Goal: Contribute content: Add original content to the website for others to see

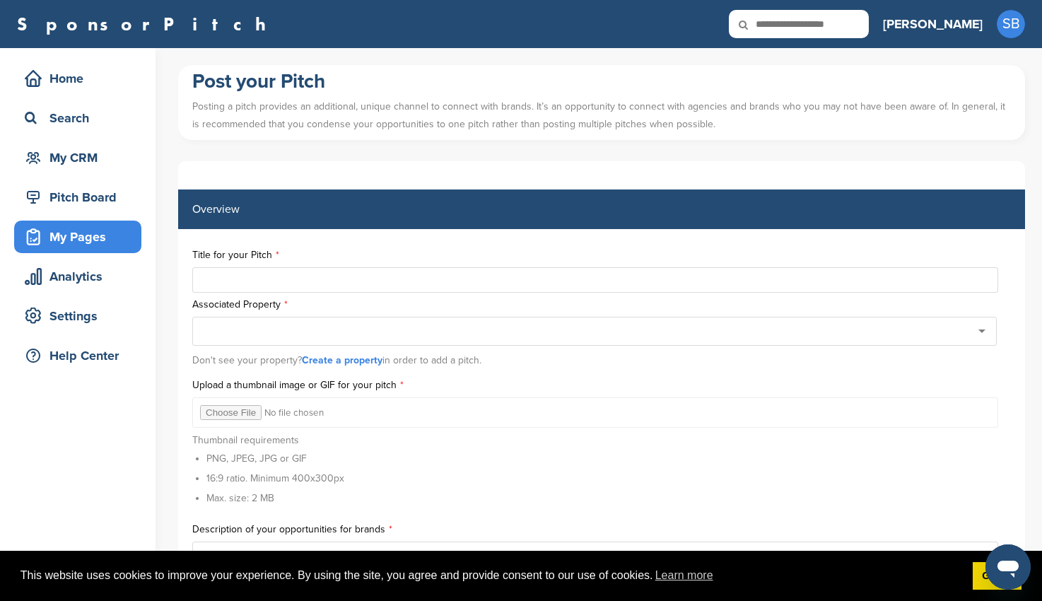
click at [349, 334] on div at bounding box center [594, 331] width 805 height 29
click at [27, 79] on icon at bounding box center [33, 79] width 16 height 16
click at [74, 85] on div "Home" at bounding box center [81, 78] width 120 height 25
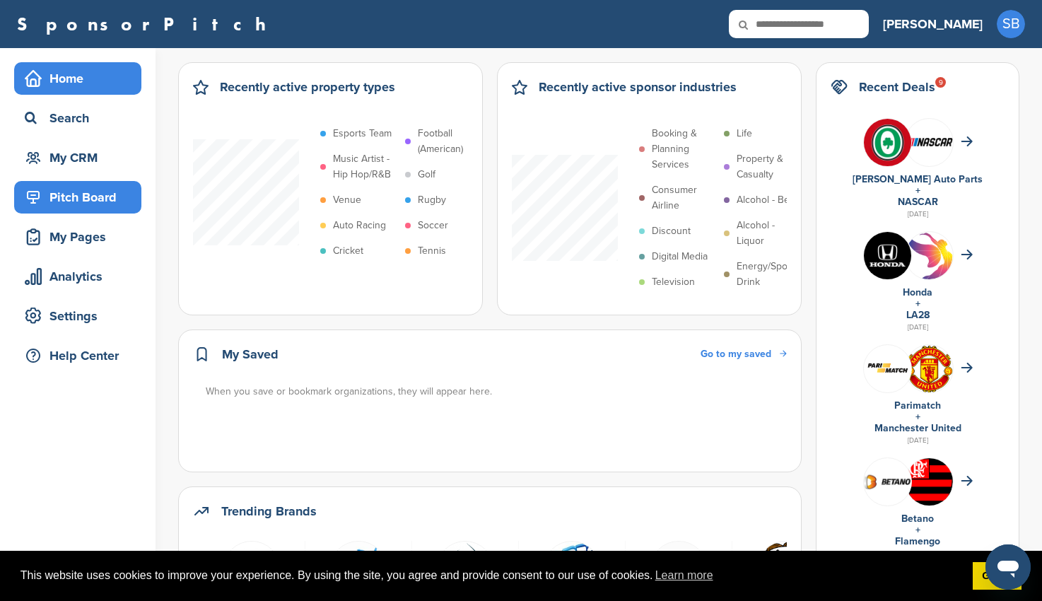
click at [113, 207] on div "Pitch Board" at bounding box center [81, 197] width 120 height 25
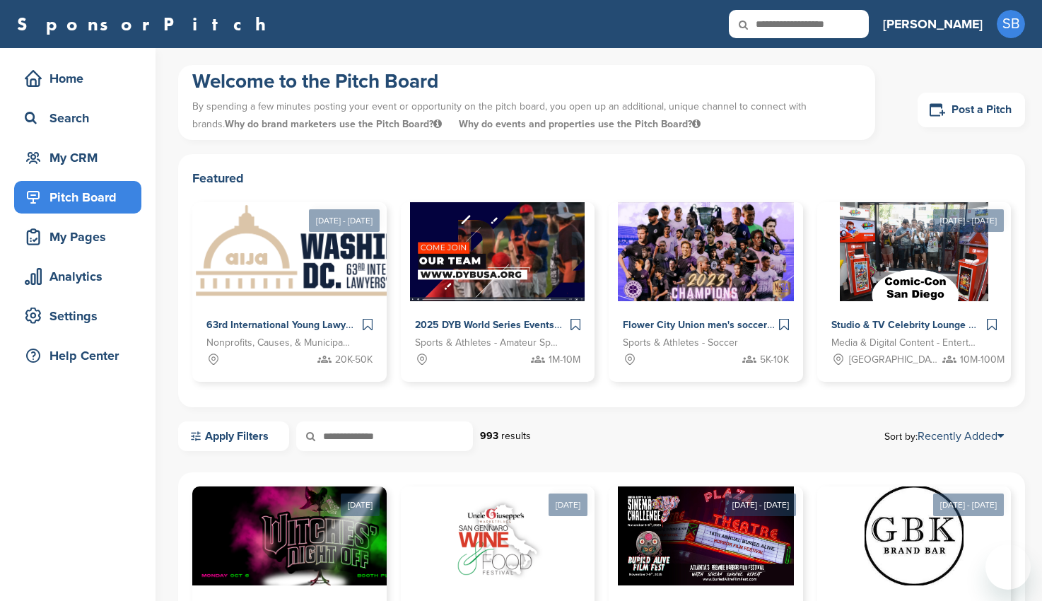
click at [966, 119] on link "Post a Pitch" at bounding box center [971, 110] width 107 height 35
click at [958, 116] on link "Post a Pitch" at bounding box center [971, 110] width 107 height 35
click at [942, 106] on icon at bounding box center [938, 109] width 16 height 13
click at [925, 113] on link "Post a Pitch" at bounding box center [971, 110] width 107 height 35
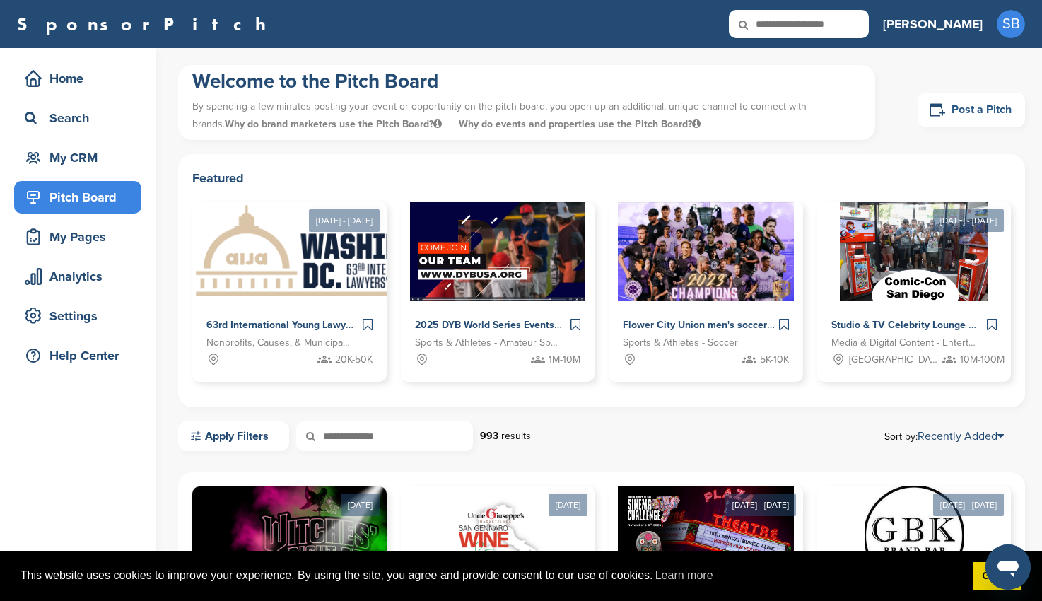
click at [950, 117] on link "Post a Pitch" at bounding box center [971, 110] width 107 height 35
click at [62, 89] on div "Home" at bounding box center [81, 78] width 120 height 25
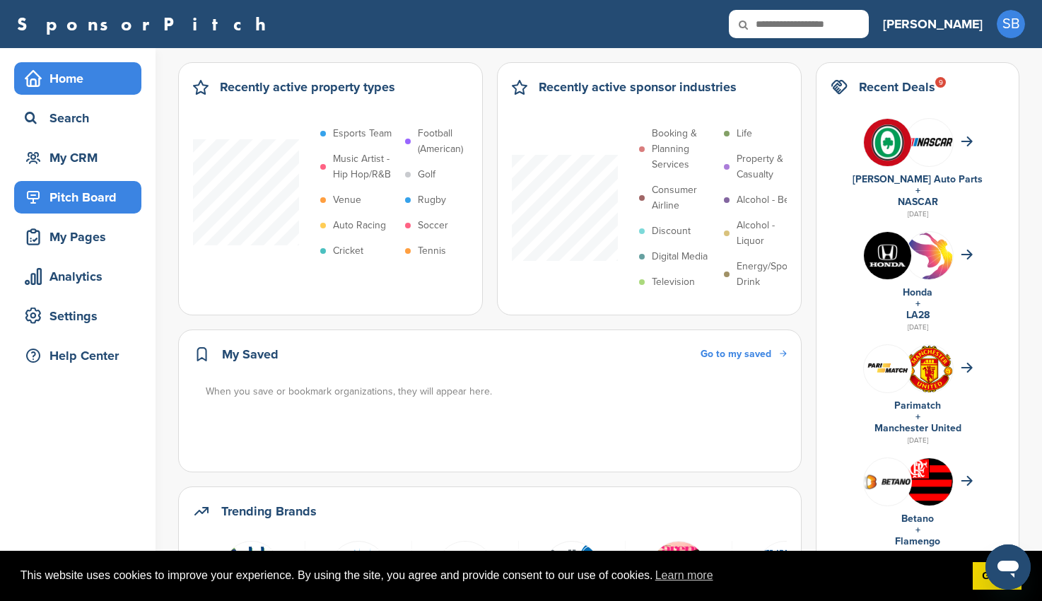
click at [85, 186] on div "Pitch Board" at bounding box center [81, 197] width 120 height 25
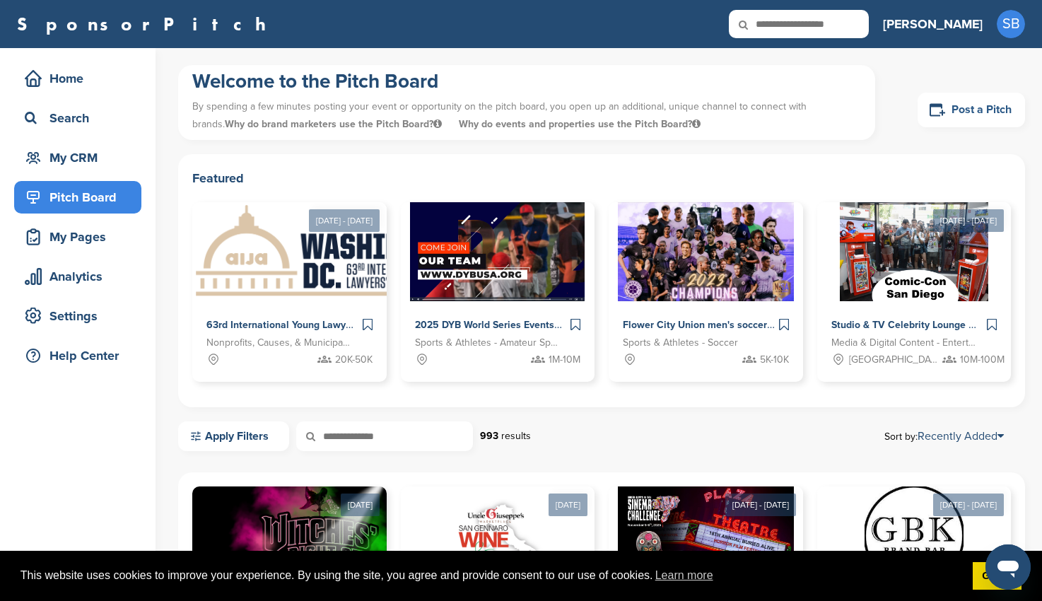
click at [954, 107] on link "Post a Pitch" at bounding box center [971, 110] width 107 height 35
drag, startPoint x: 443, startPoint y: 449, endPoint x: 469, endPoint y: 52, distance: 397.5
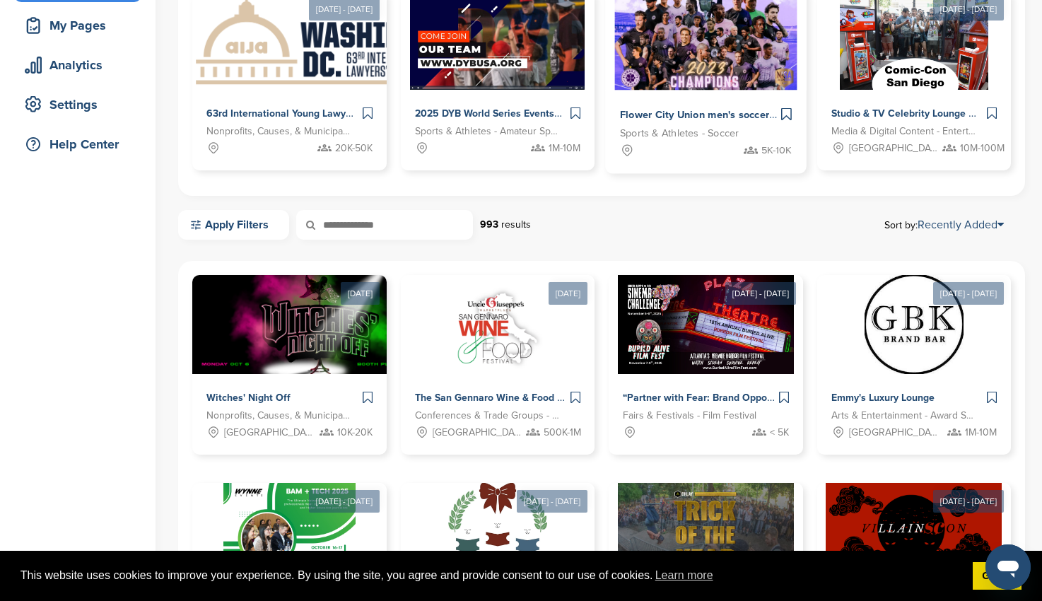
scroll to position [354, 0]
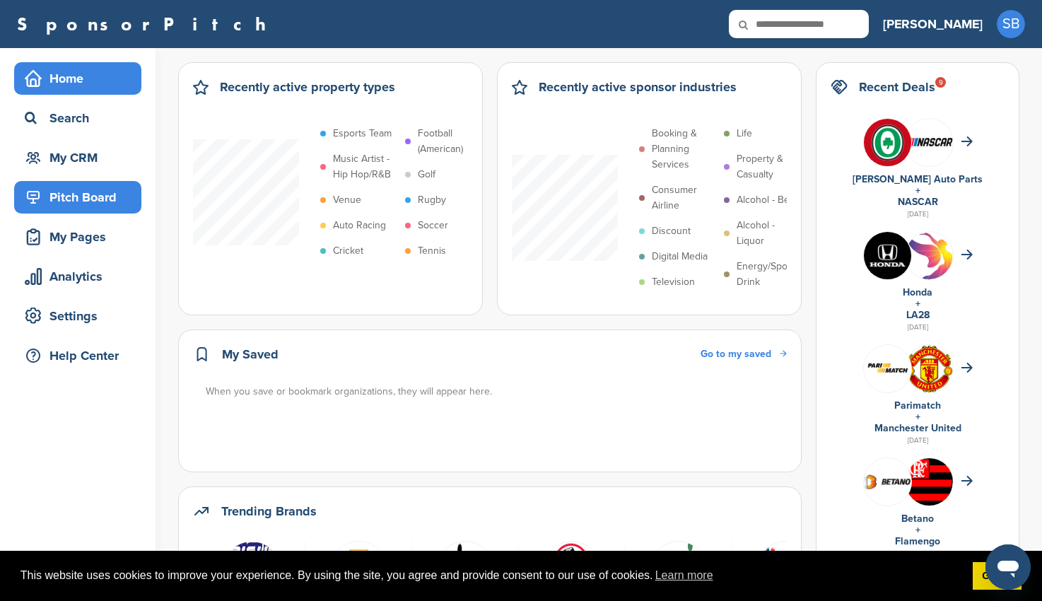
click at [87, 203] on div "Pitch Board" at bounding box center [81, 197] width 120 height 25
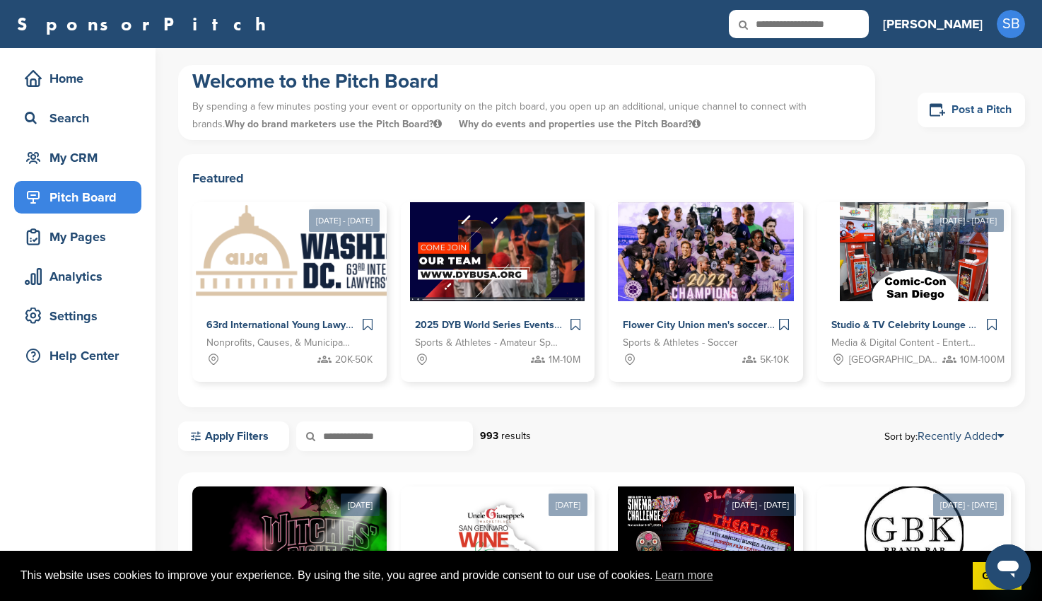
click at [986, 96] on link "Post a Pitch" at bounding box center [971, 110] width 107 height 35
click at [979, 106] on link "Post a Pitch" at bounding box center [971, 110] width 107 height 35
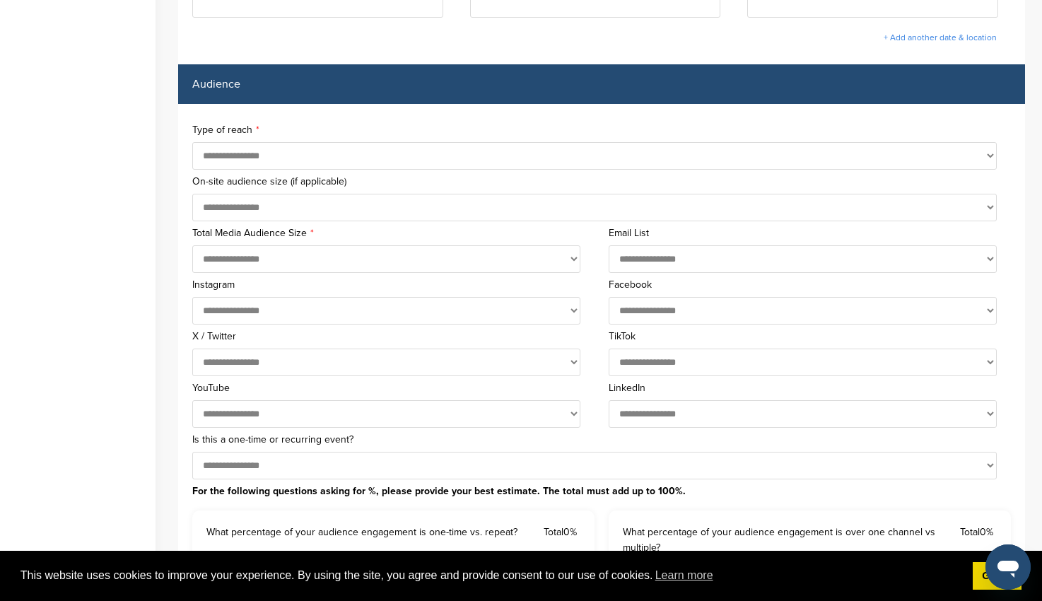
scroll to position [636, 0]
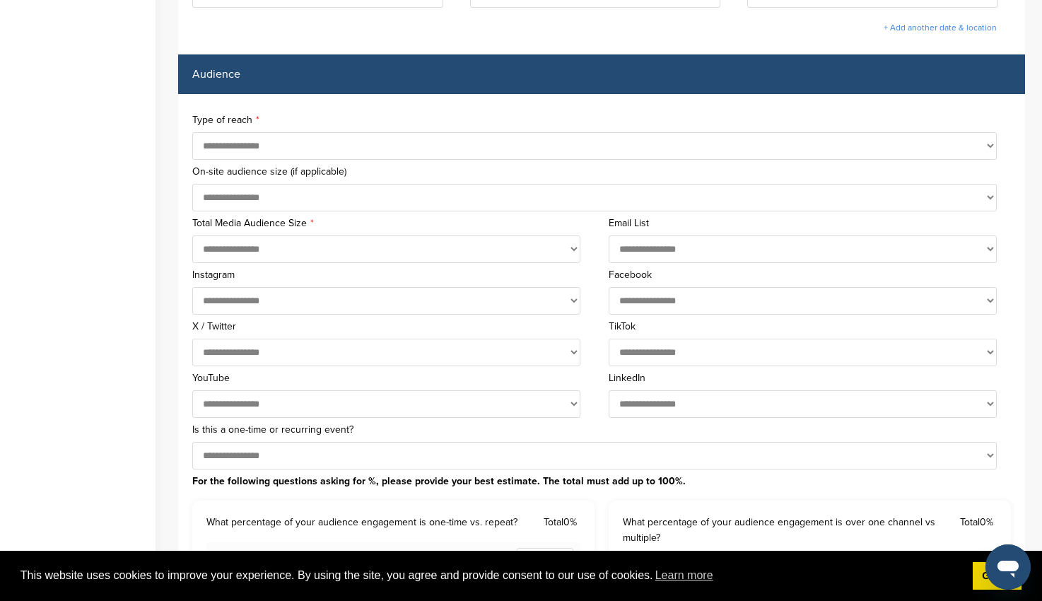
drag, startPoint x: 582, startPoint y: 310, endPoint x: 571, endPoint y: 301, distance: 13.6
click at [574, 302] on div "**********" at bounding box center [393, 289] width 402 height 52
click at [571, 301] on select "**********" at bounding box center [386, 301] width 388 height 28
click at [577, 324] on label "X / Twitter" at bounding box center [393, 327] width 402 height 10
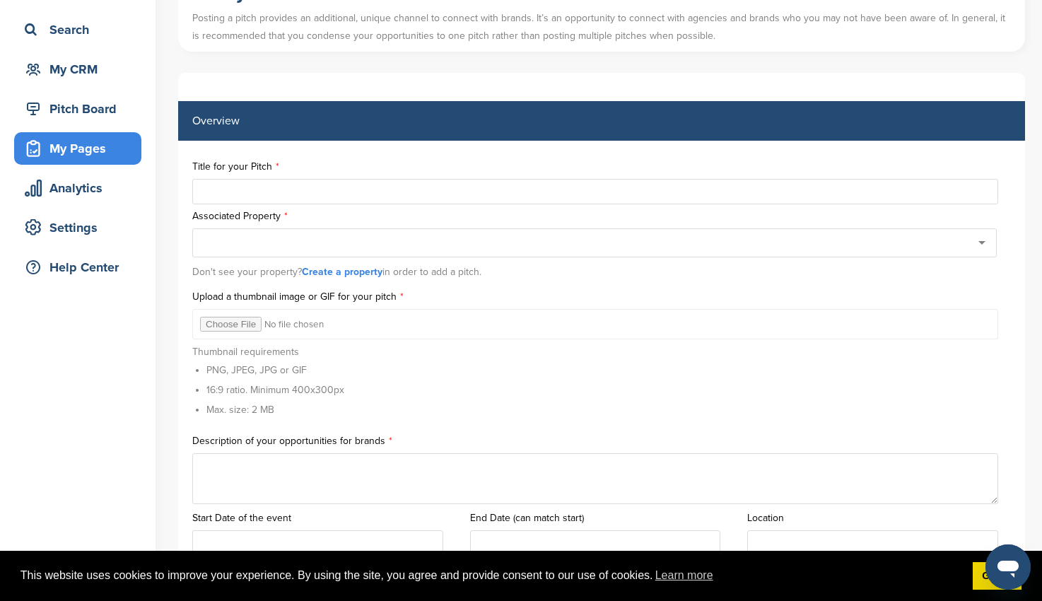
scroll to position [0, 0]
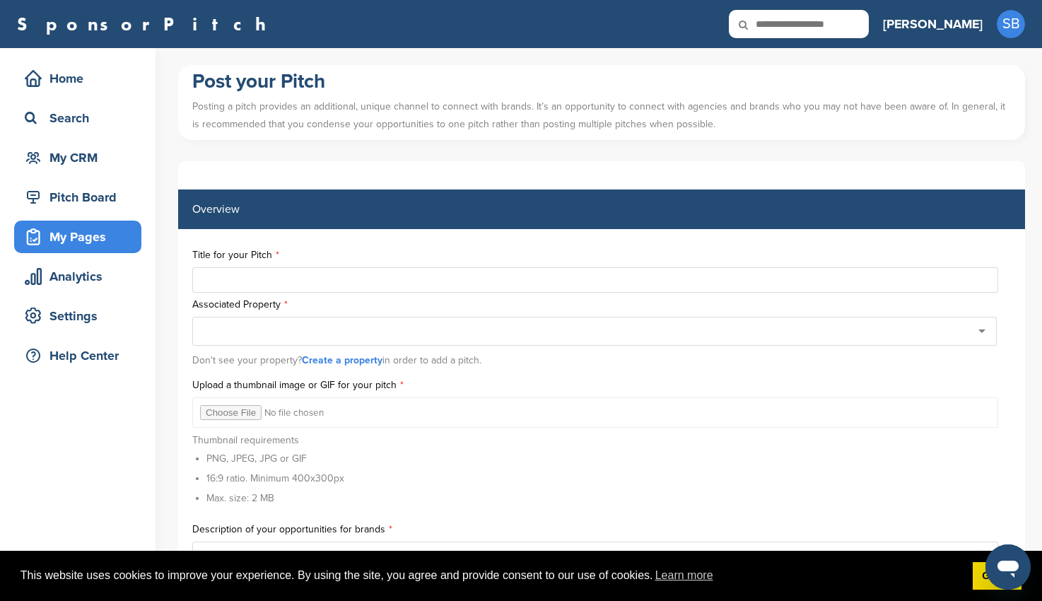
click at [18, 218] on div "Home Search My CRM Pitch Board My Pages Analytics Settings Help Center" at bounding box center [78, 220] width 156 height 345
click at [40, 199] on icon at bounding box center [33, 197] width 17 height 17
